Goal: Information Seeking & Learning: Learn about a topic

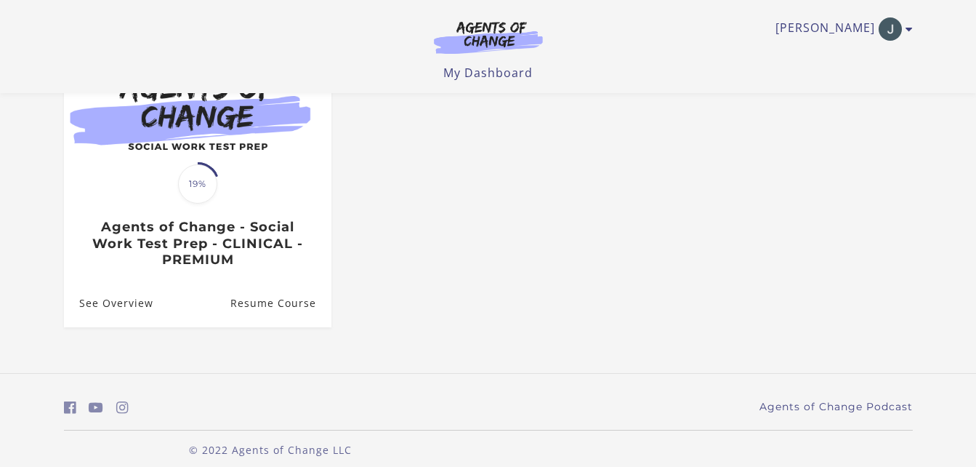
scroll to position [182, 0]
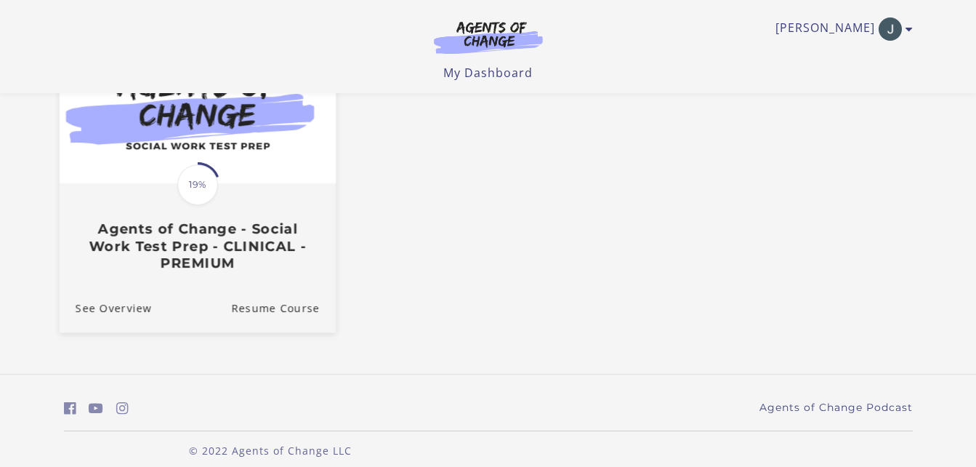
click at [230, 177] on img at bounding box center [197, 108] width 276 height 149
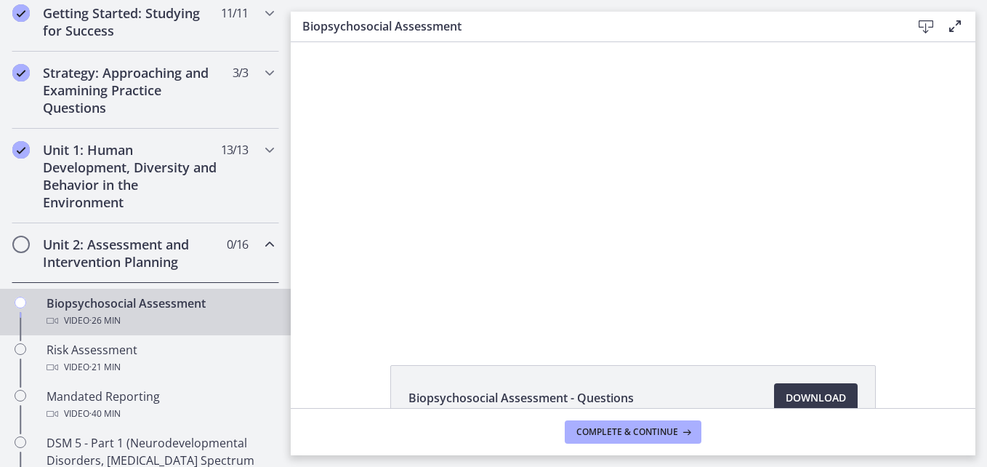
scroll to position [286, 0]
click at [166, 240] on h2 "Unit 2: Assessment and Intervention Planning" at bounding box center [131, 251] width 177 height 35
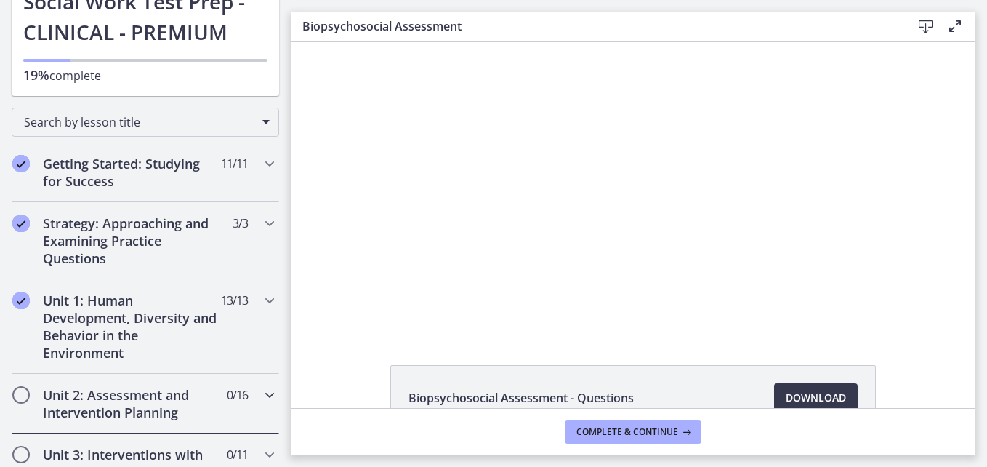
scroll to position [132, 0]
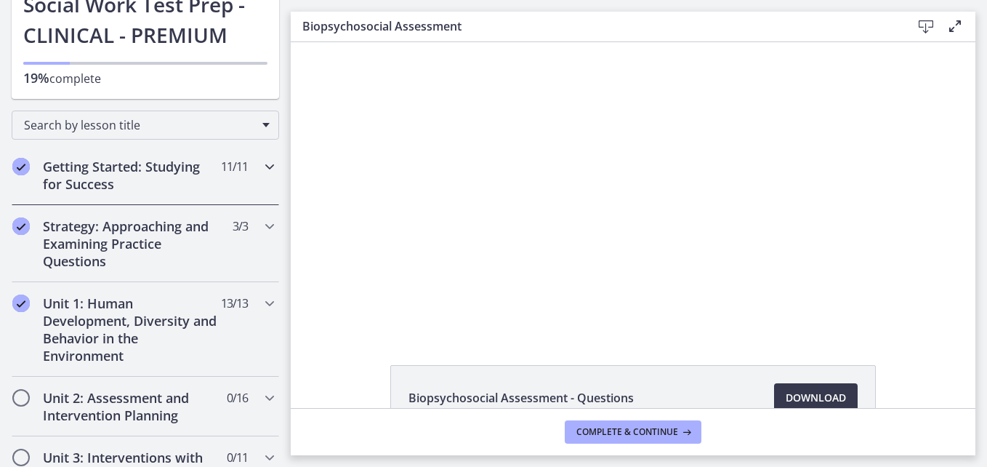
click at [221, 174] on span "11 / 11 Completed" at bounding box center [234, 166] width 27 height 17
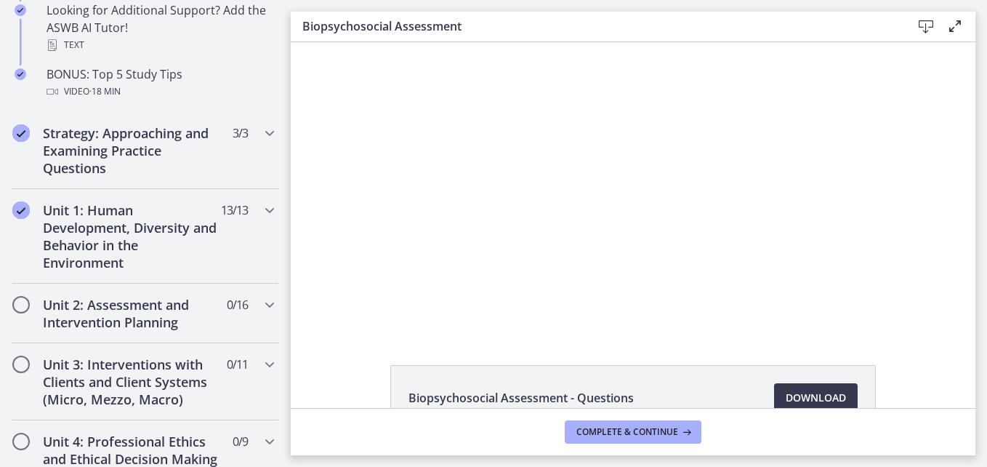
scroll to position [805, 0]
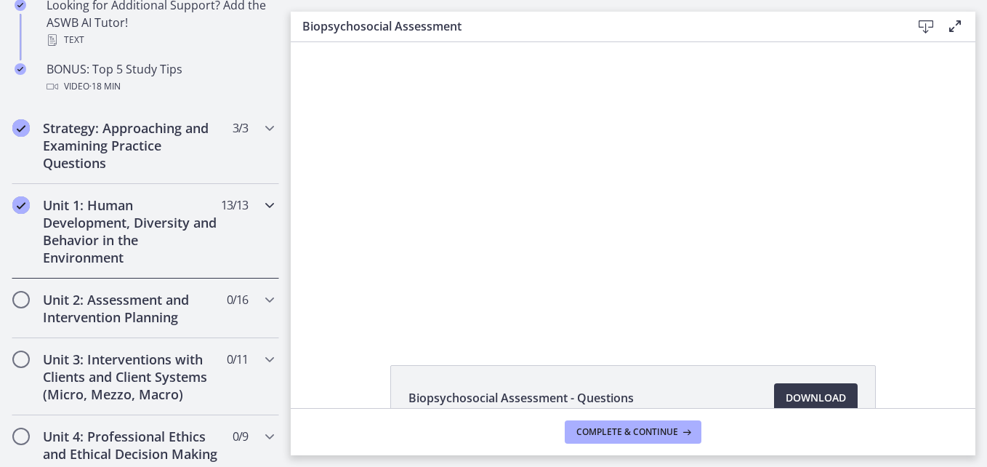
click at [177, 247] on h2 "Unit 1: Human Development, Diversity and Behavior in the Environment" at bounding box center [131, 231] width 177 height 70
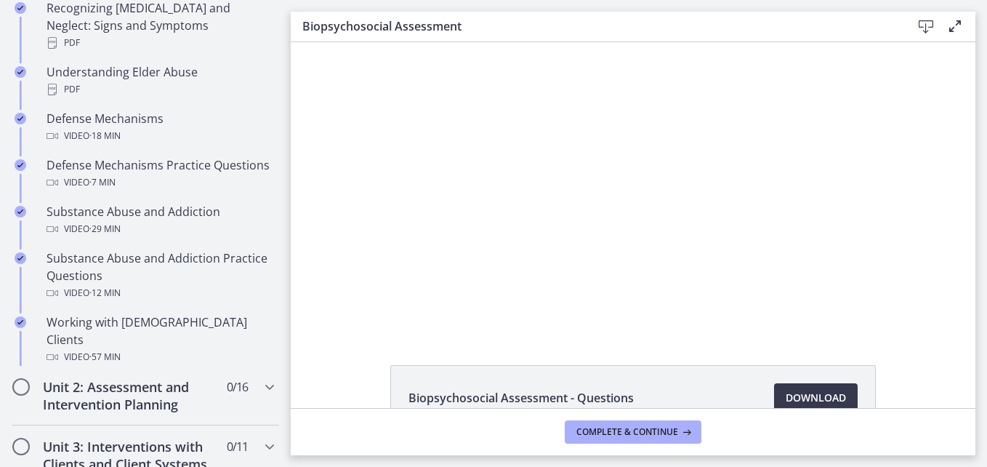
scroll to position [791, 0]
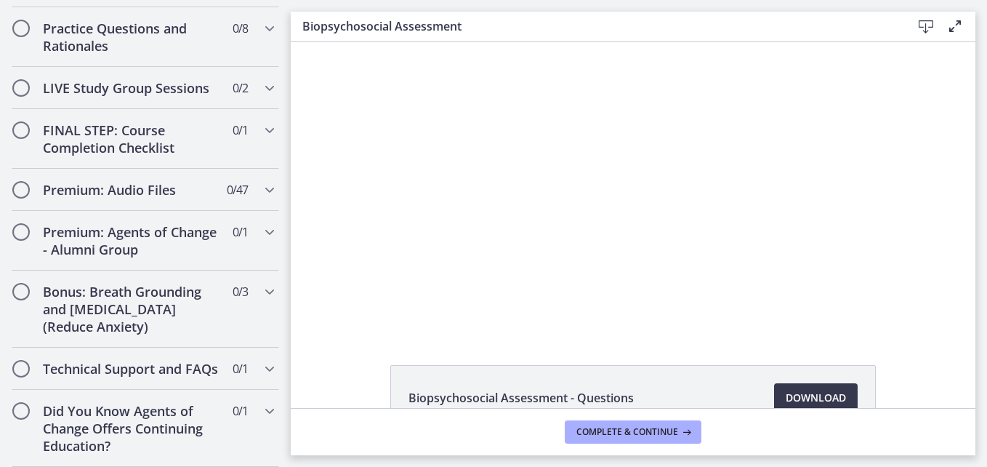
click at [564, 198] on div at bounding box center [632, 186] width 517 height 289
